Goal: Use online tool/utility: Utilize a website feature to perform a specific function

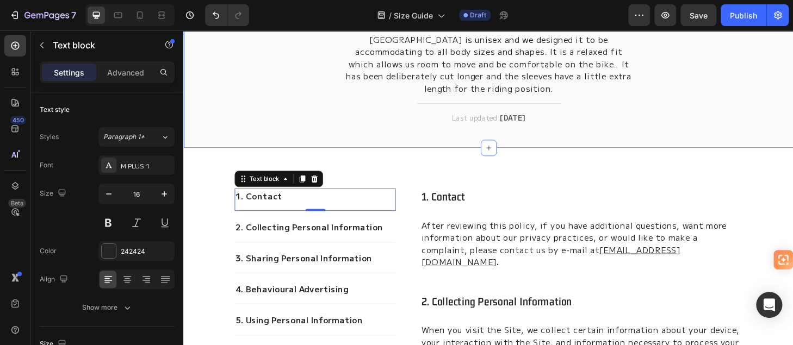
scroll to position [109, 0]
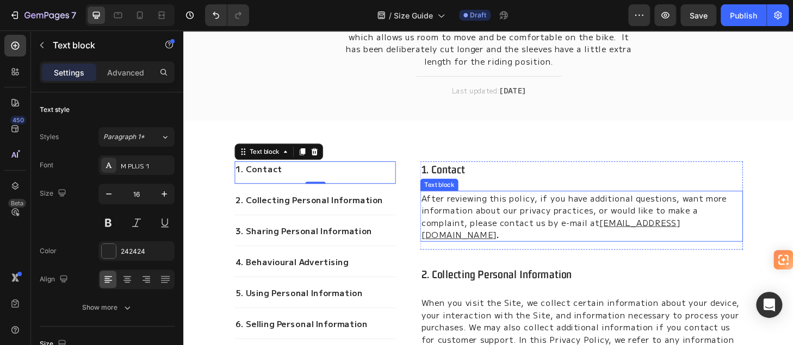
click at [522, 218] on p "After reviewing this policy, if you have additional questions, want more inform…" at bounding box center [608, 229] width 343 height 52
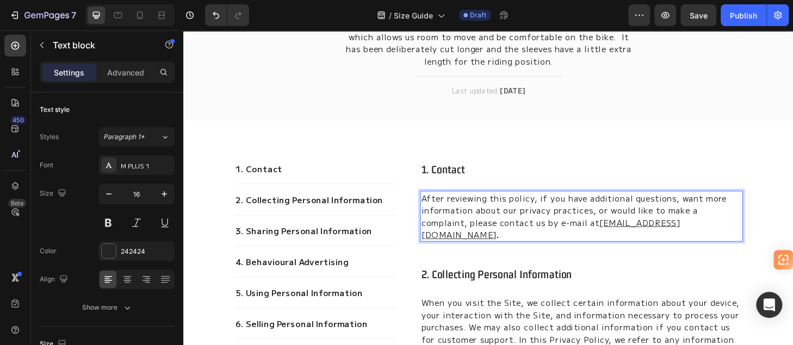
click at [543, 224] on p "After reviewing this policy, if you have additional questions, want more inform…" at bounding box center [608, 229] width 343 height 52
click at [546, 212] on p "After reviewing this policy, if you have additional questions, want more inform…" at bounding box center [608, 229] width 343 height 52
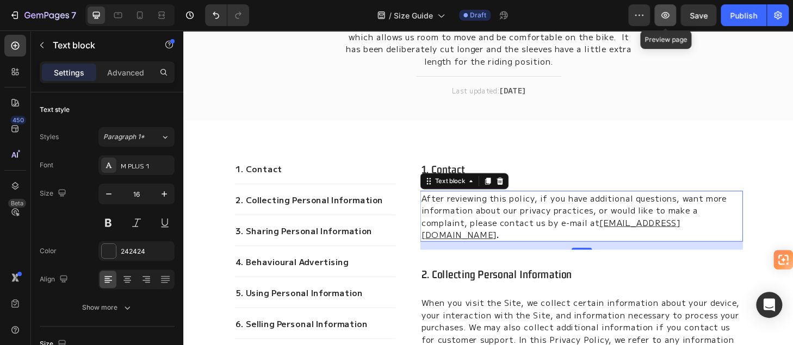
click at [662, 16] on icon "button" at bounding box center [665, 15] width 8 height 7
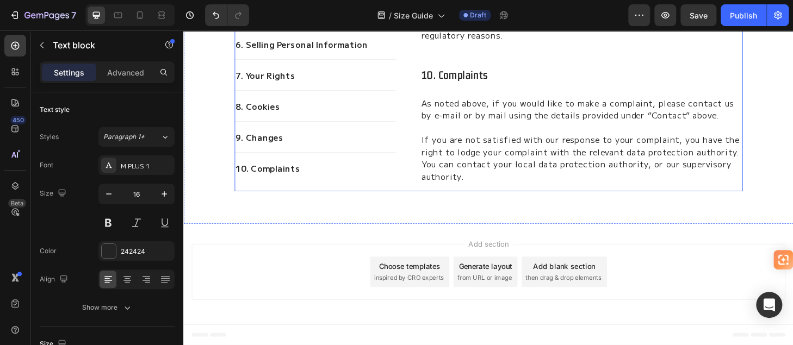
scroll to position [3862, 0]
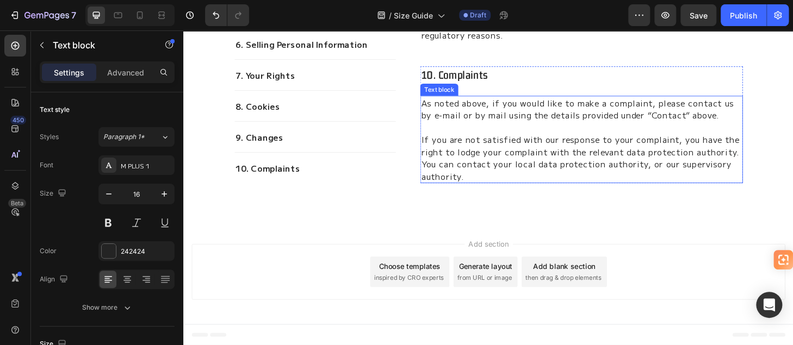
click at [512, 139] on p "If you are not satisfied with our response to your complaint, you have the righ…" at bounding box center [608, 159] width 343 height 65
click at [518, 88] on icon at bounding box center [521, 90] width 7 height 8
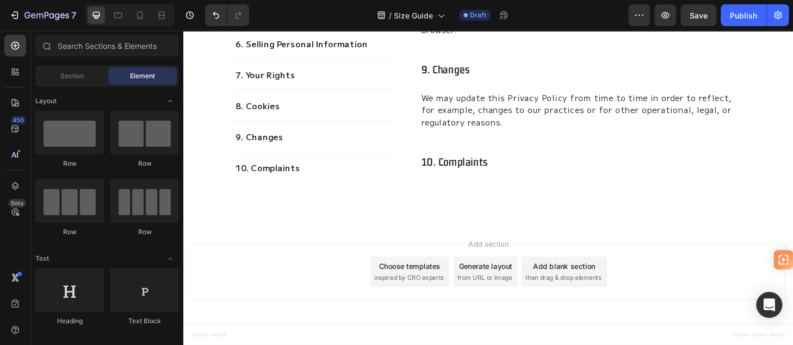
scroll to position [3769, 0]
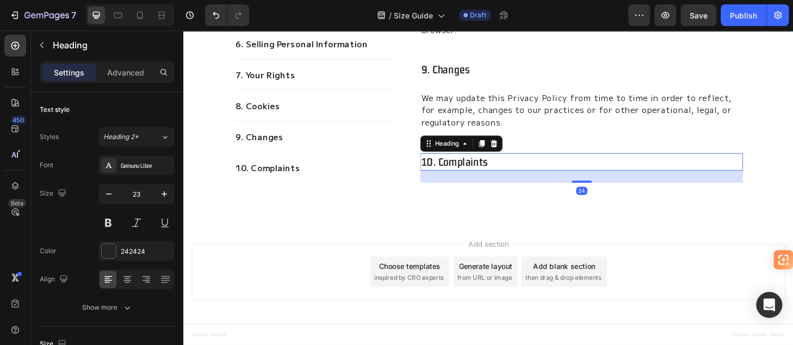
click at [507, 165] on p "10. complaints" at bounding box center [608, 171] width 343 height 16
click at [510, 149] on icon at bounding box center [514, 151] width 9 height 9
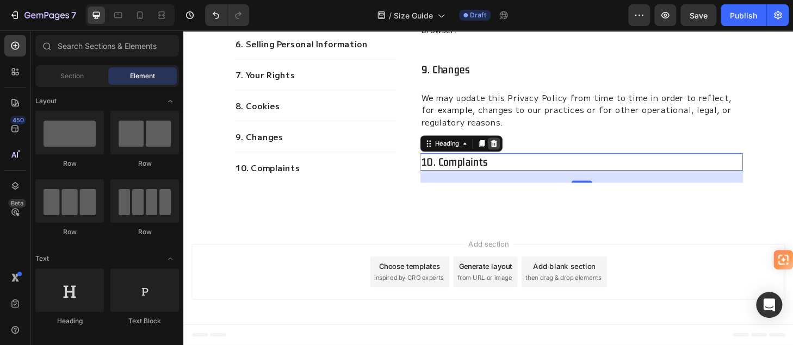
scroll to position [3770, 0]
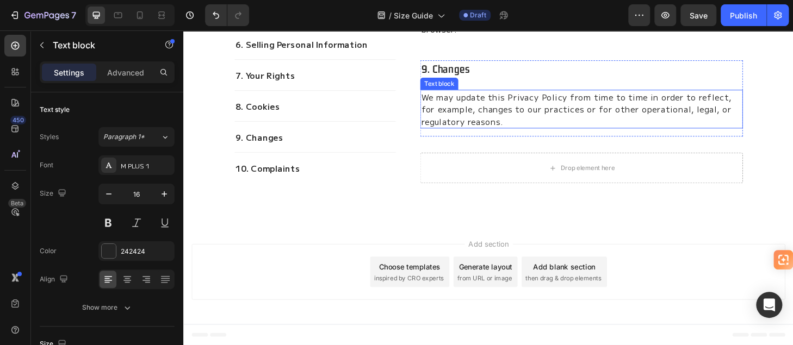
click at [497, 101] on p "We may update this Privacy Policy from time to time in order to reflect, for ex…" at bounding box center [608, 114] width 343 height 39
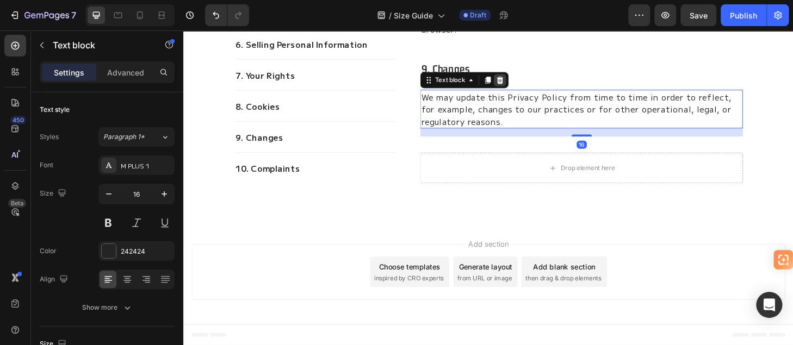
click at [519, 82] on icon at bounding box center [521, 83] width 7 height 8
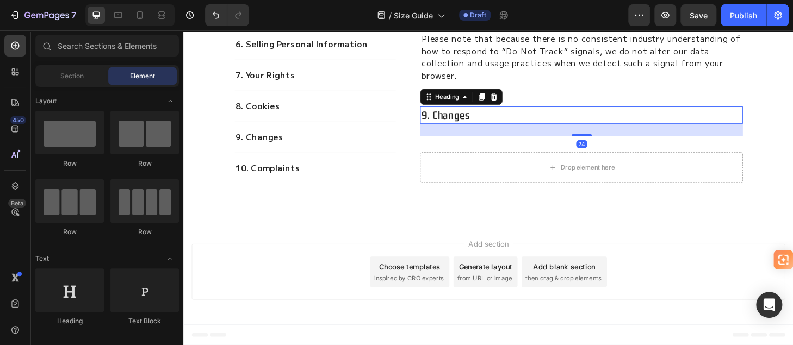
click at [460, 124] on p "9. changes" at bounding box center [608, 121] width 343 height 16
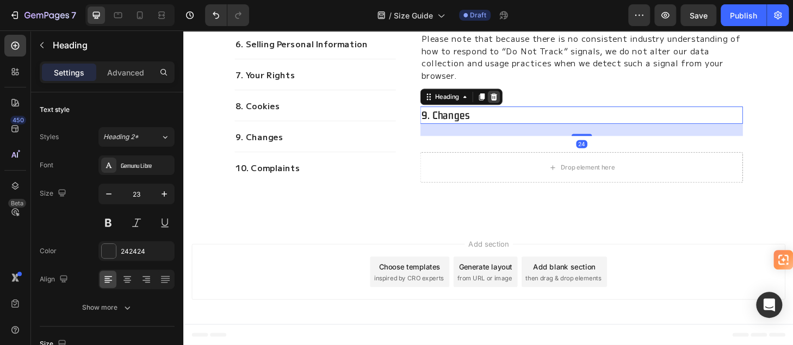
click at [513, 100] on icon at bounding box center [515, 102] width 7 height 8
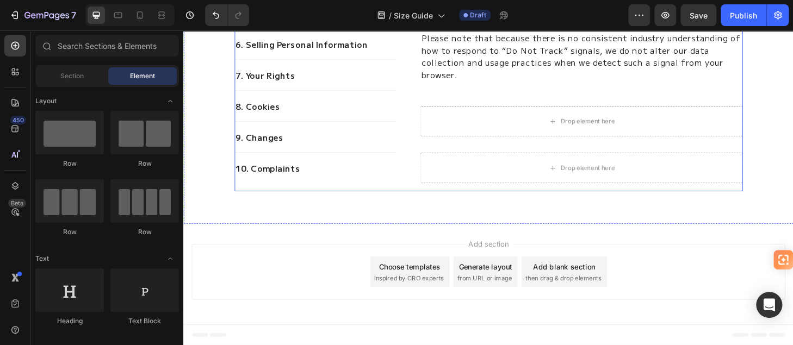
scroll to position [3667, 0]
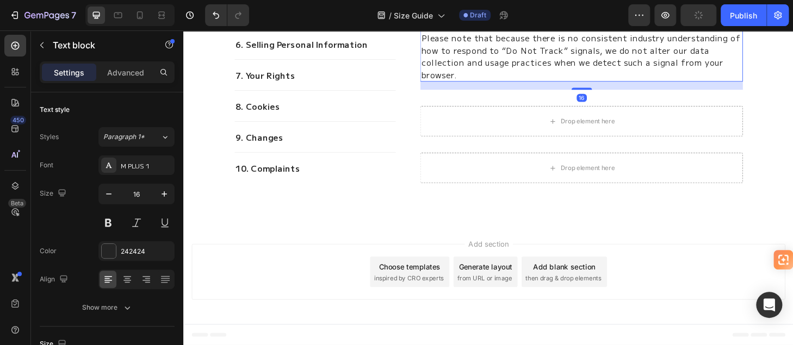
click at [514, 84] on p "Please note that because there is no consistent industry understanding of how t…" at bounding box center [608, 58] width 343 height 52
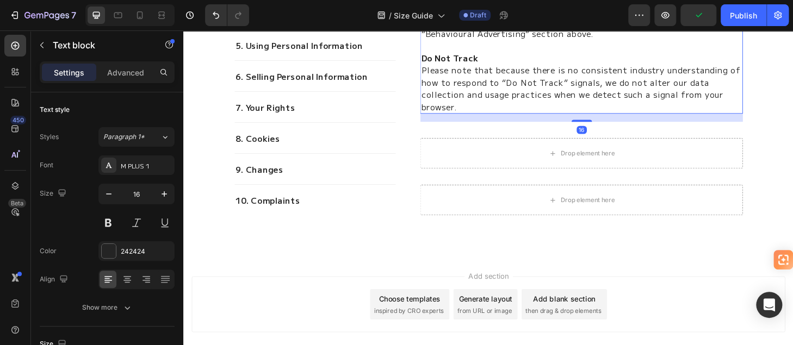
scroll to position [3286, 0]
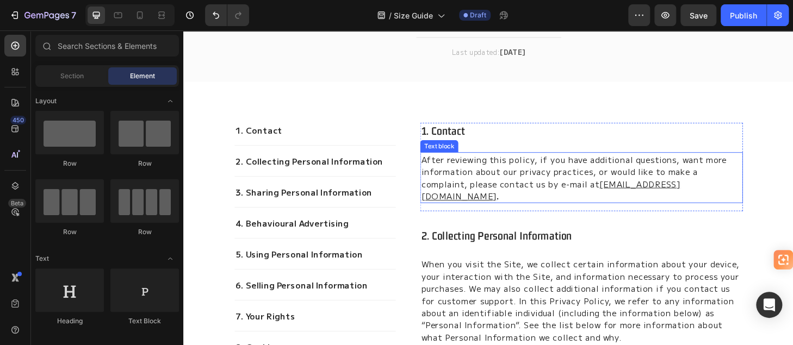
scroll to position [217, 0]
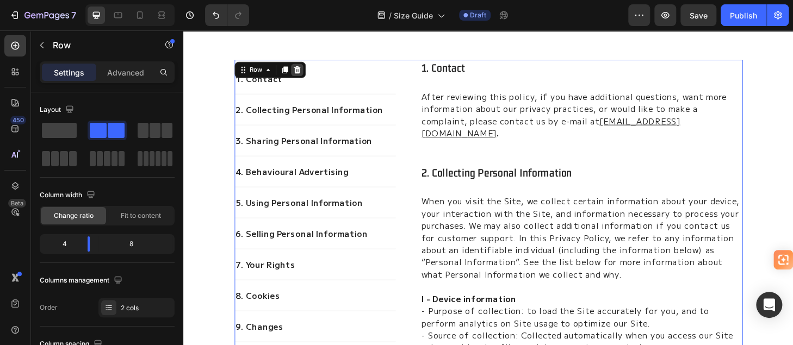
click at [302, 68] on icon at bounding box center [304, 72] width 9 height 9
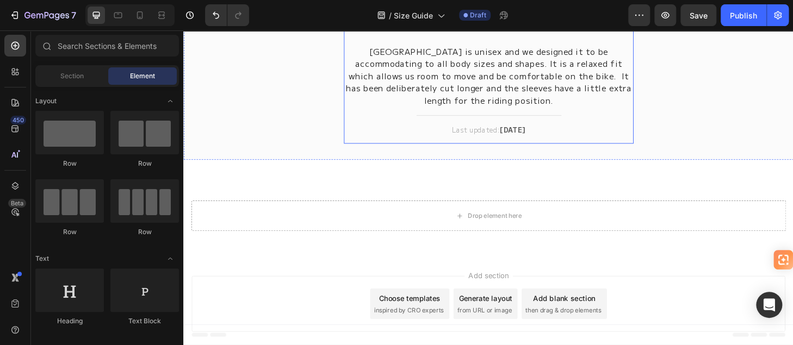
scroll to position [77, 0]
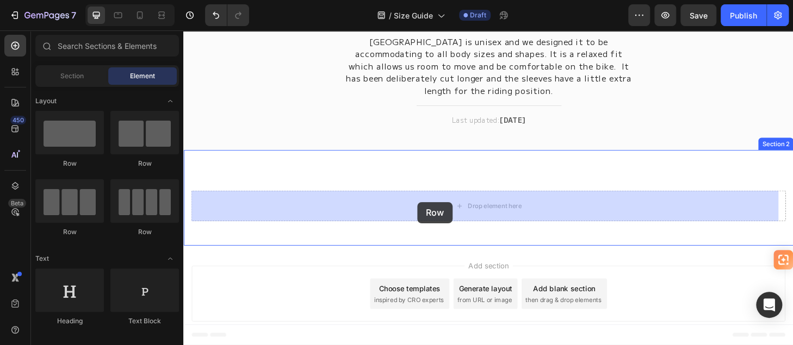
drag, startPoint x: 311, startPoint y: 171, endPoint x: 434, endPoint y: 214, distance: 129.6
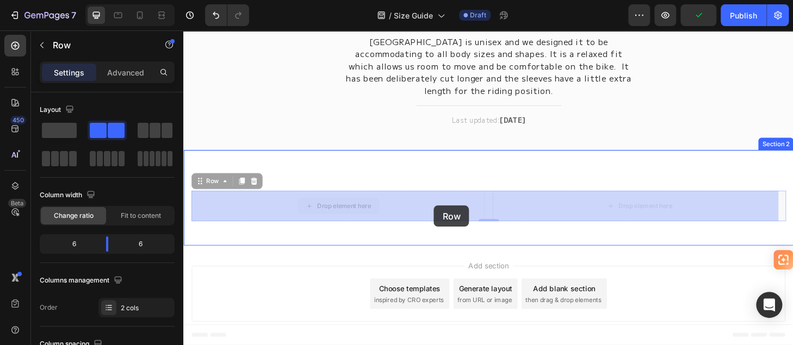
drag, startPoint x: 501, startPoint y: 215, endPoint x: 451, endPoint y: 218, distance: 49.6
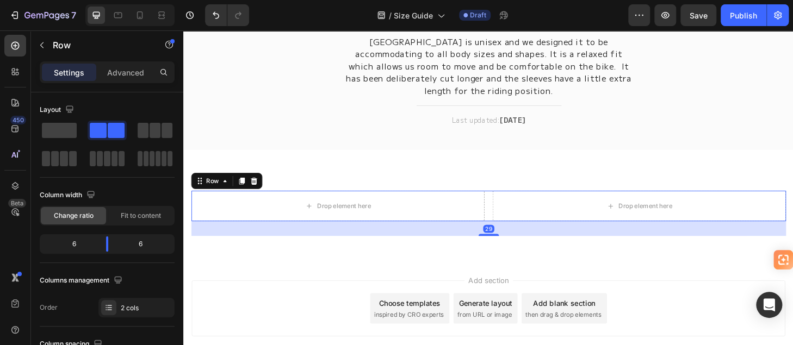
drag, startPoint x: 506, startPoint y: 234, endPoint x: 507, endPoint y: 250, distance: 15.8
click at [507, 250] on div at bounding box center [509, 249] width 22 height 2
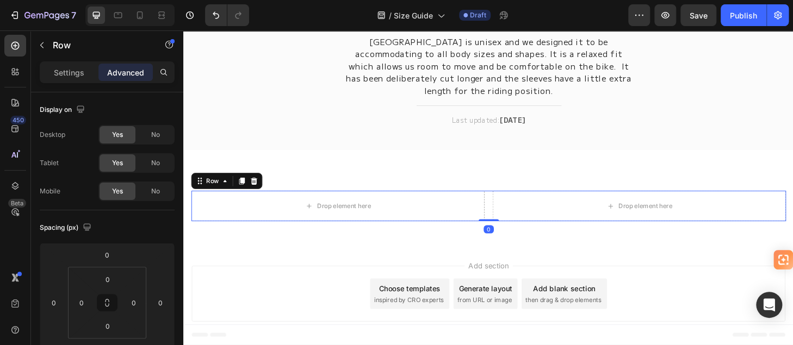
drag, startPoint x: 504, startPoint y: 247, endPoint x: 502, endPoint y: 227, distance: 19.7
click at [502, 227] on div "Drop element here Drop element here Row 0" at bounding box center [509, 218] width 636 height 33
type input "0"
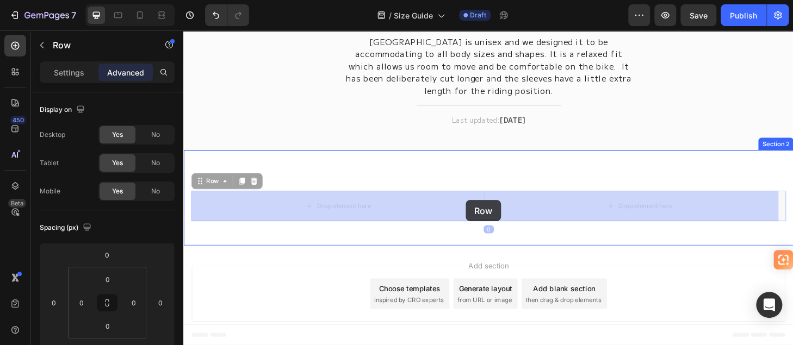
drag, startPoint x: 509, startPoint y: 212, endPoint x: 485, endPoint y: 212, distance: 23.9
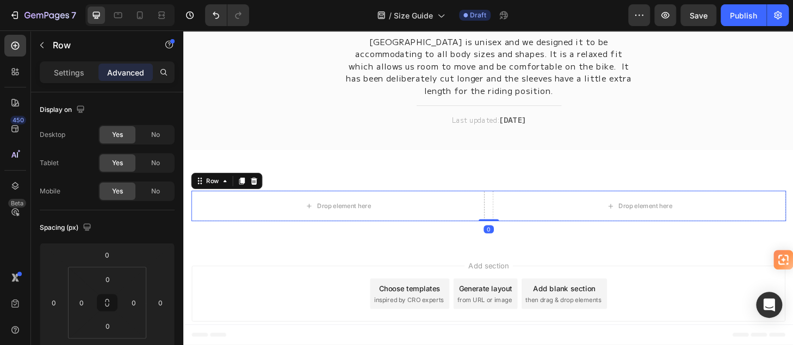
click at [504, 217] on div "Drop element here Drop element here Row 0" at bounding box center [509, 218] width 636 height 33
click at [481, 218] on div "Drop element here" at bounding box center [348, 218] width 314 height 33
click at [480, 218] on div "Drop element here" at bounding box center [348, 218] width 314 height 33
click at [423, 221] on div "Drop element here" at bounding box center [348, 218] width 314 height 33
click at [553, 220] on div "Drop element here" at bounding box center [671, 218] width 314 height 33
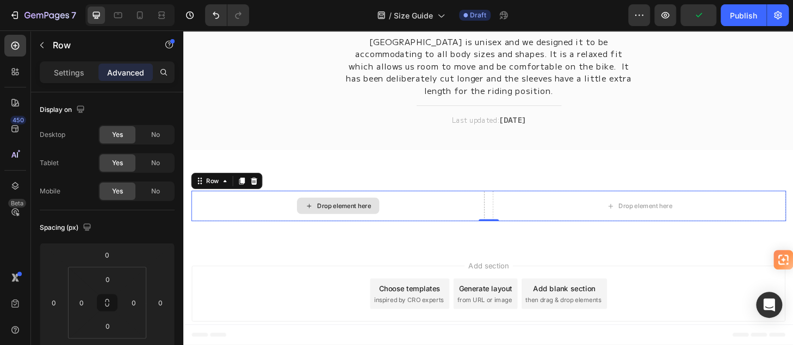
click at [441, 222] on div "Drop element here" at bounding box center [348, 218] width 314 height 33
click at [635, 215] on icon at bounding box center [639, 218] width 9 height 9
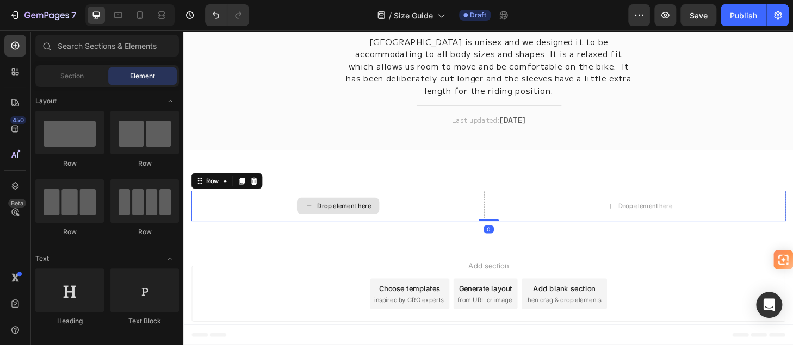
click at [275, 213] on div "Drop element here" at bounding box center [348, 218] width 314 height 33
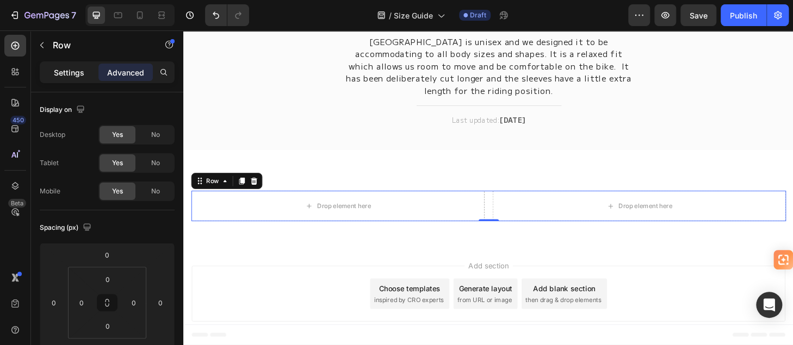
click at [70, 68] on p "Settings" at bounding box center [69, 72] width 30 height 11
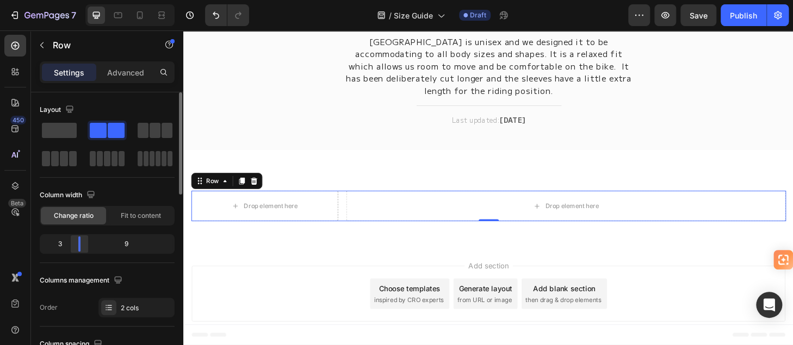
drag, startPoint x: 104, startPoint y: 245, endPoint x: 79, endPoint y: 237, distance: 26.7
click at [79, 0] on body "7 Version history / Size Guide Draft Preview Save Publish 450 Beta Sections(18)…" at bounding box center [396, 0] width 793 height 0
click at [383, 220] on div "Drop element here" at bounding box center [592, 218] width 471 height 33
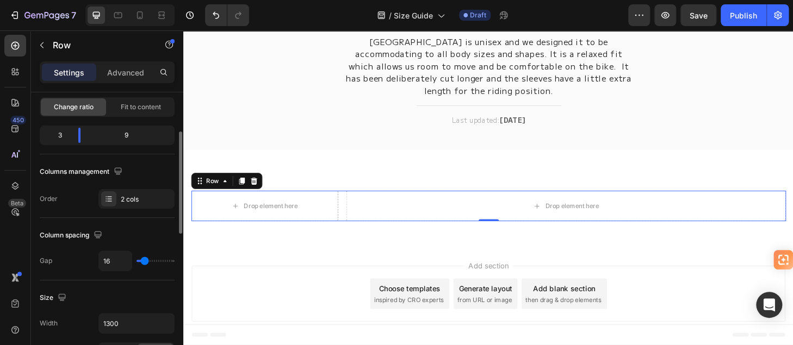
scroll to position [163, 0]
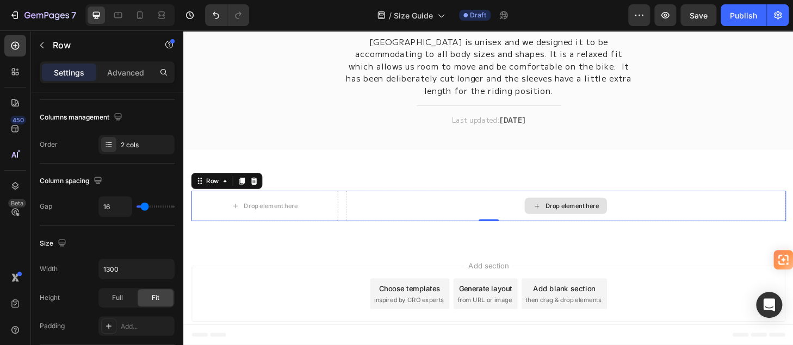
click at [396, 222] on div "Drop element here" at bounding box center [592, 218] width 471 height 33
click at [455, 211] on div "Drop element here" at bounding box center [592, 218] width 471 height 33
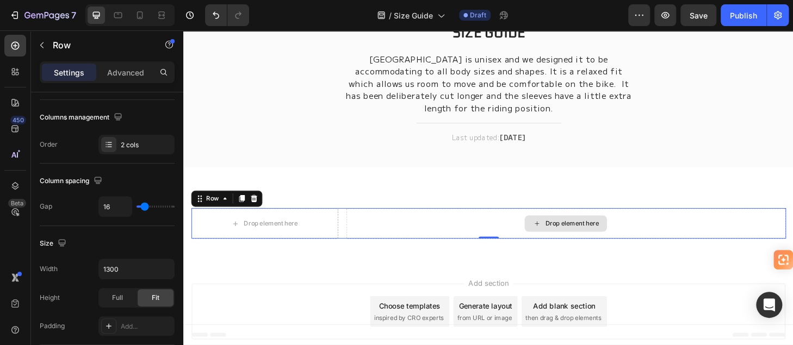
scroll to position [77, 0]
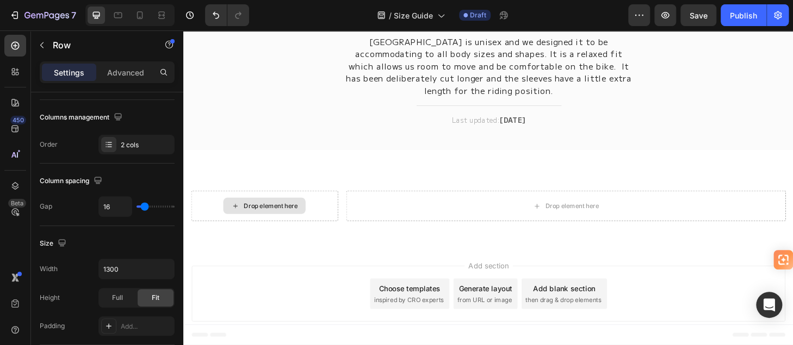
click at [280, 217] on div "Drop element here" at bounding box center [276, 218] width 58 height 9
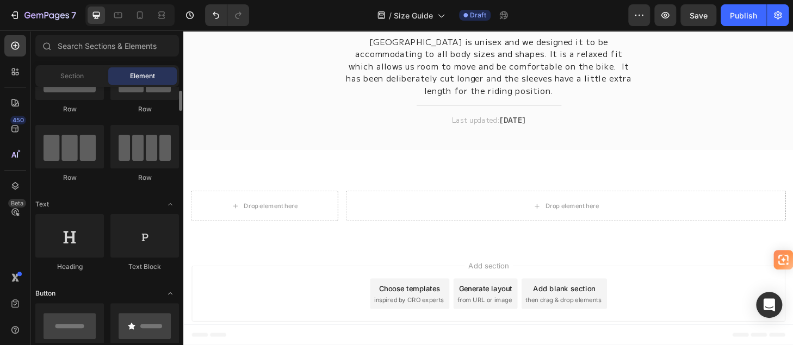
scroll to position [0, 0]
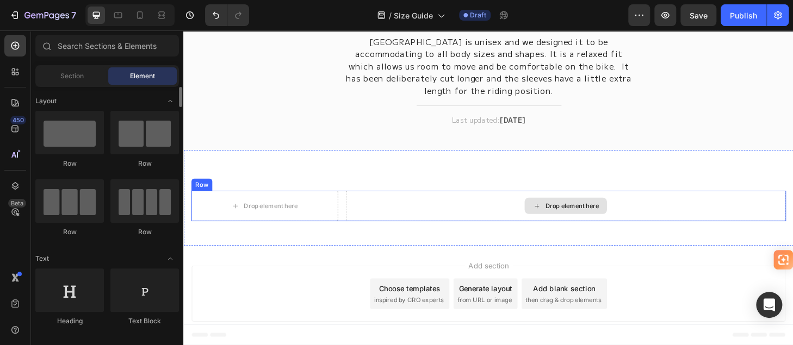
click at [370, 217] on div "Drop element here" at bounding box center [592, 218] width 471 height 33
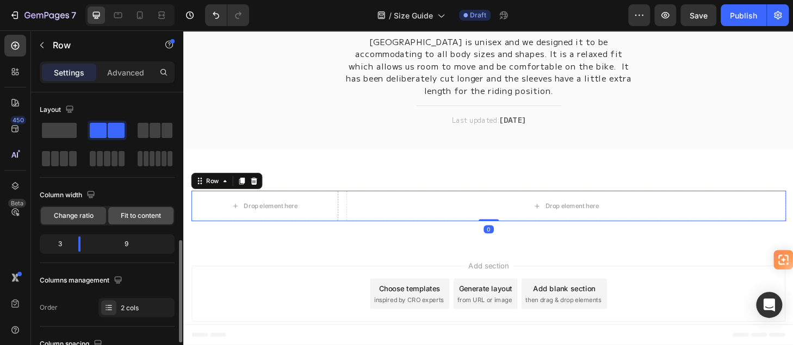
scroll to position [109, 0]
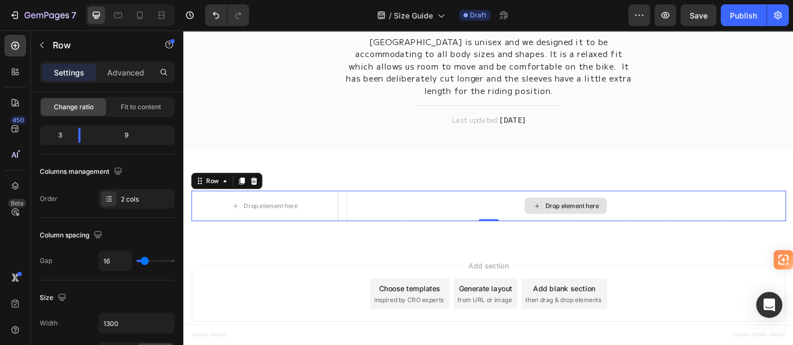
click at [436, 211] on div "Drop element here" at bounding box center [592, 218] width 471 height 33
click at [378, 214] on div "Drop element here" at bounding box center [592, 218] width 471 height 33
